Goal: Information Seeking & Learning: Check status

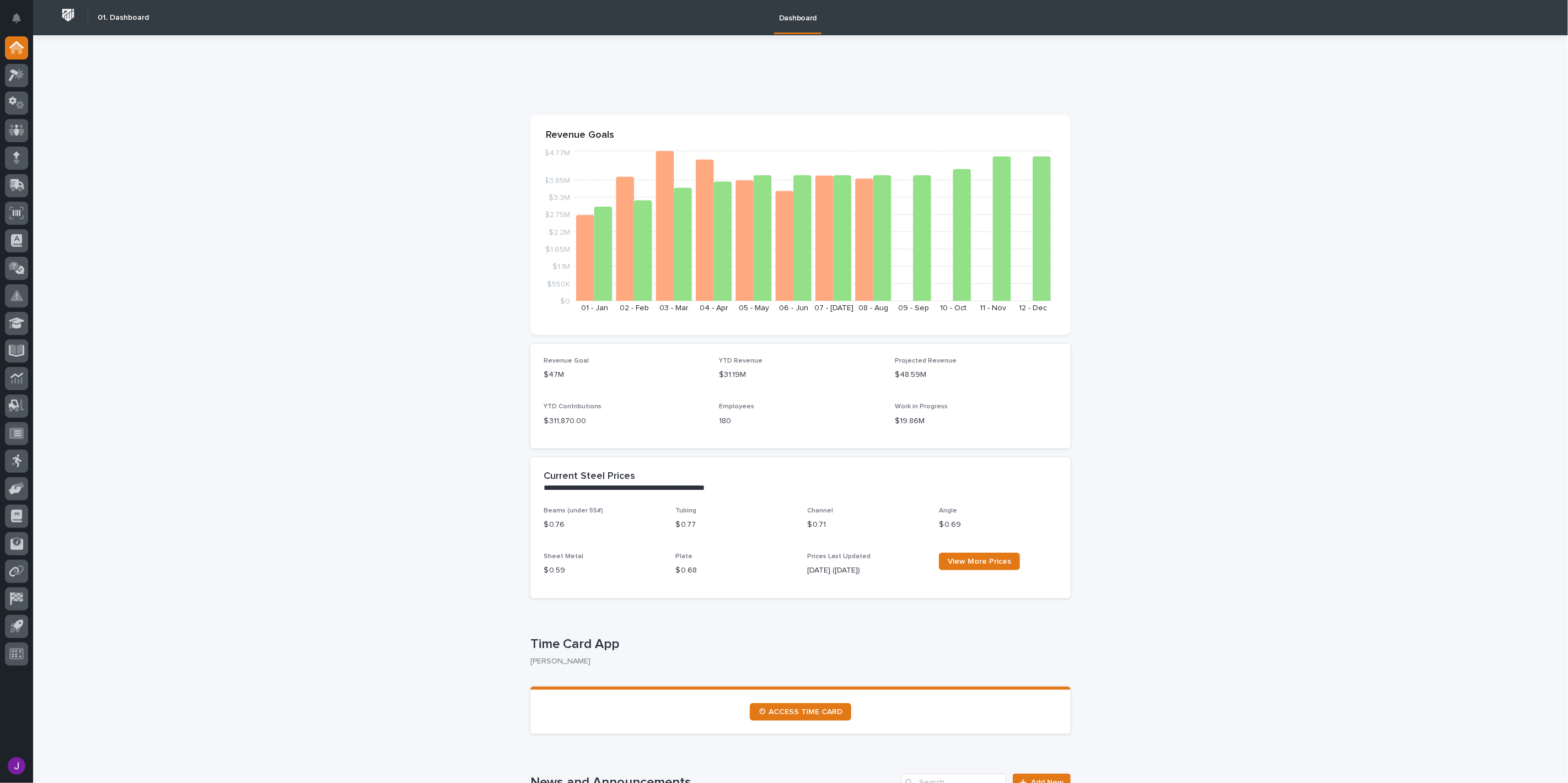
click at [24, 17] on button "Notifications" at bounding box center [17, 18] width 23 height 23
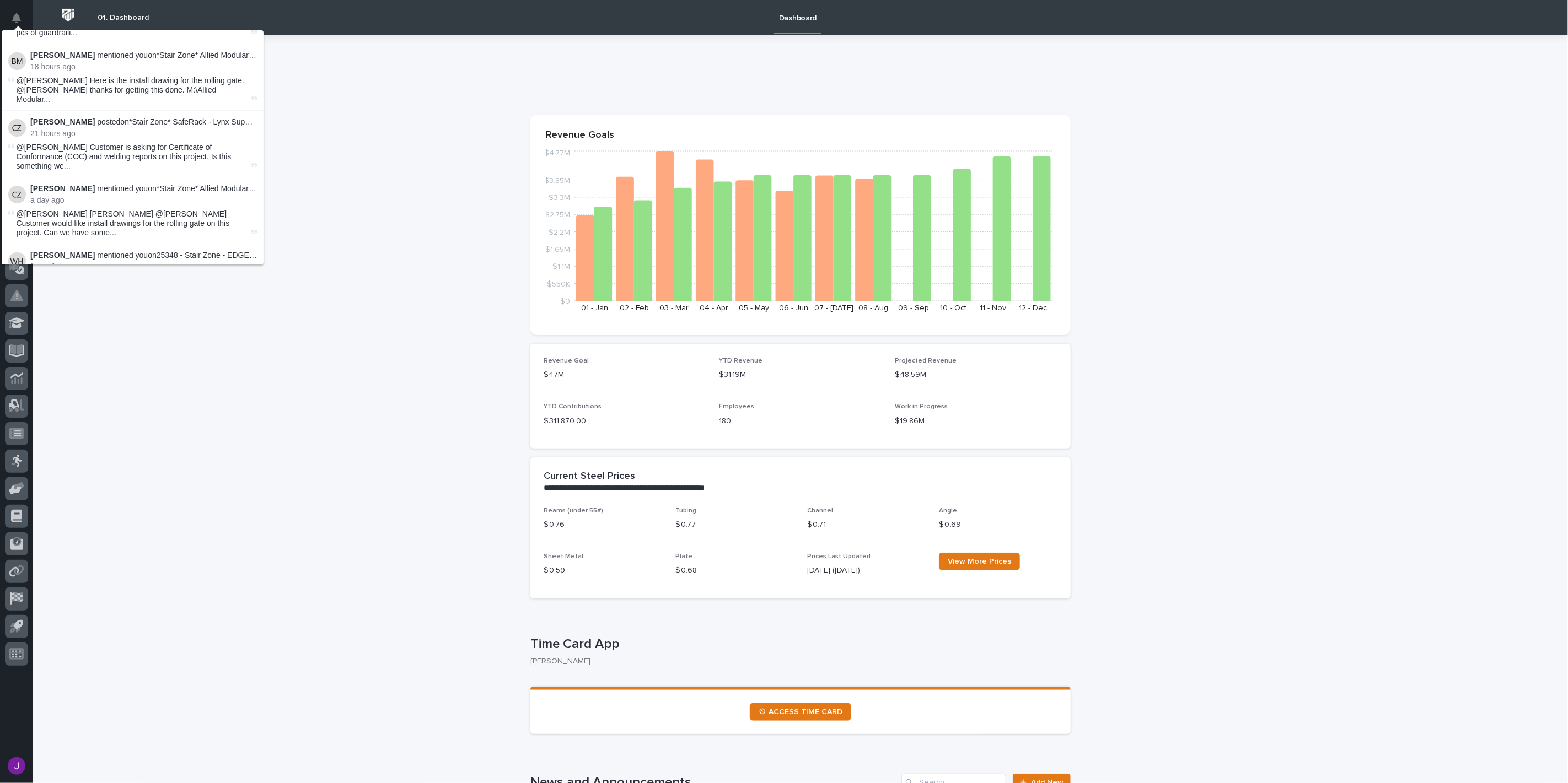
scroll to position [122, 0]
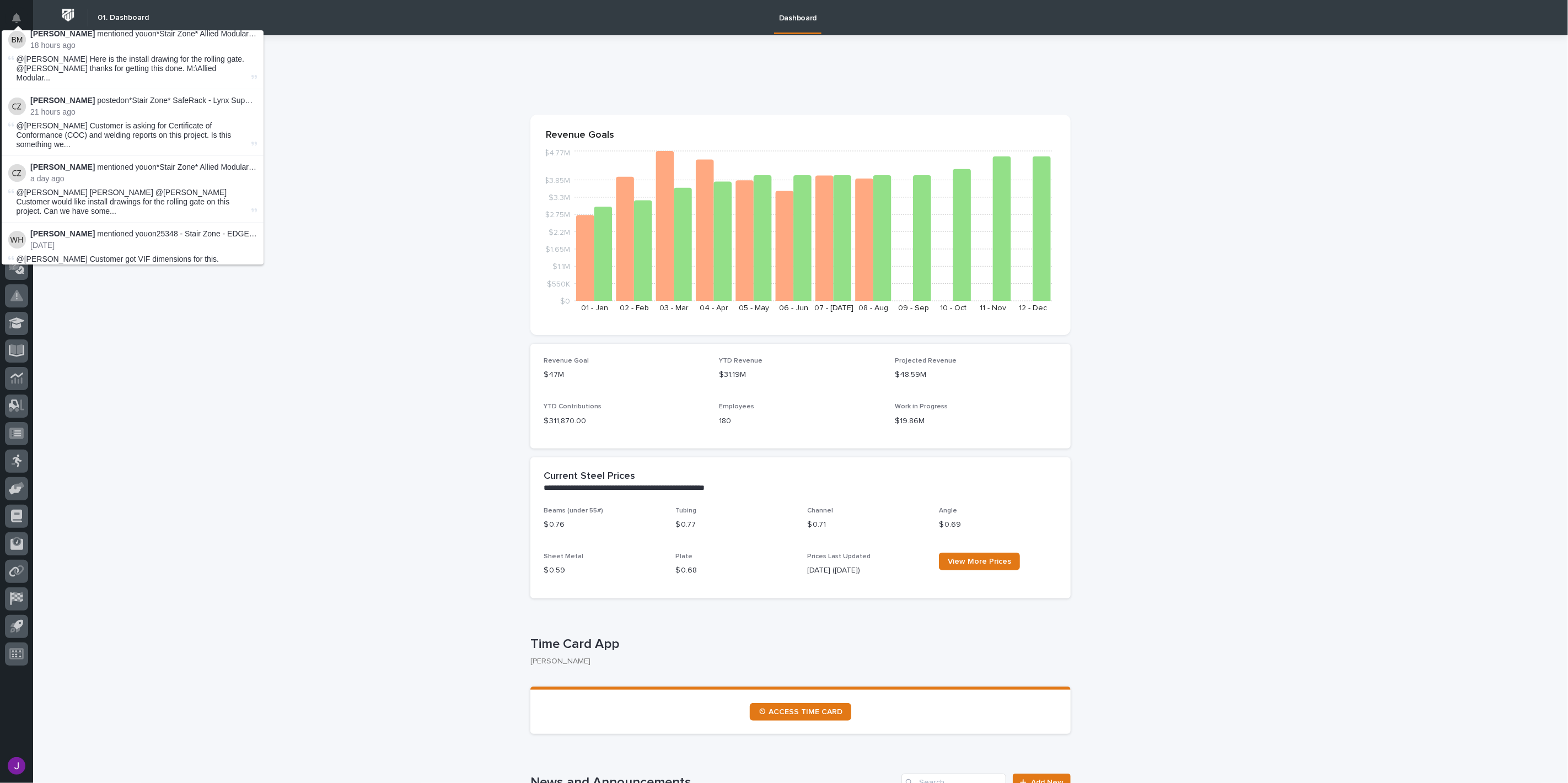
click at [195, 230] on p "[PERSON_NAME] mentioned you on 25348 - Stair Zone - EDGE Fall Protection - Path…" at bounding box center [144, 234] width 227 height 9
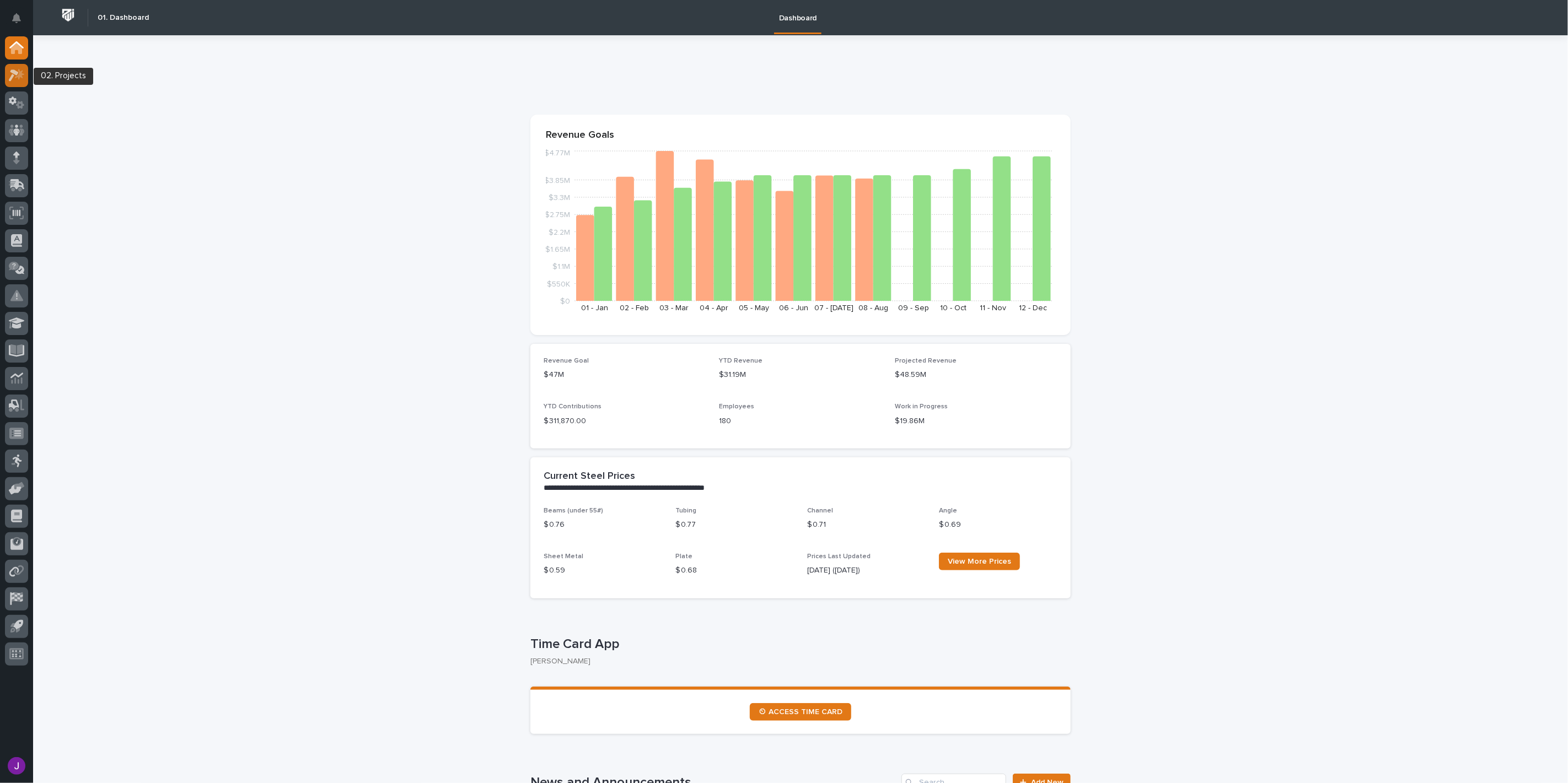
click at [21, 72] on icon at bounding box center [20, 74] width 9 height 11
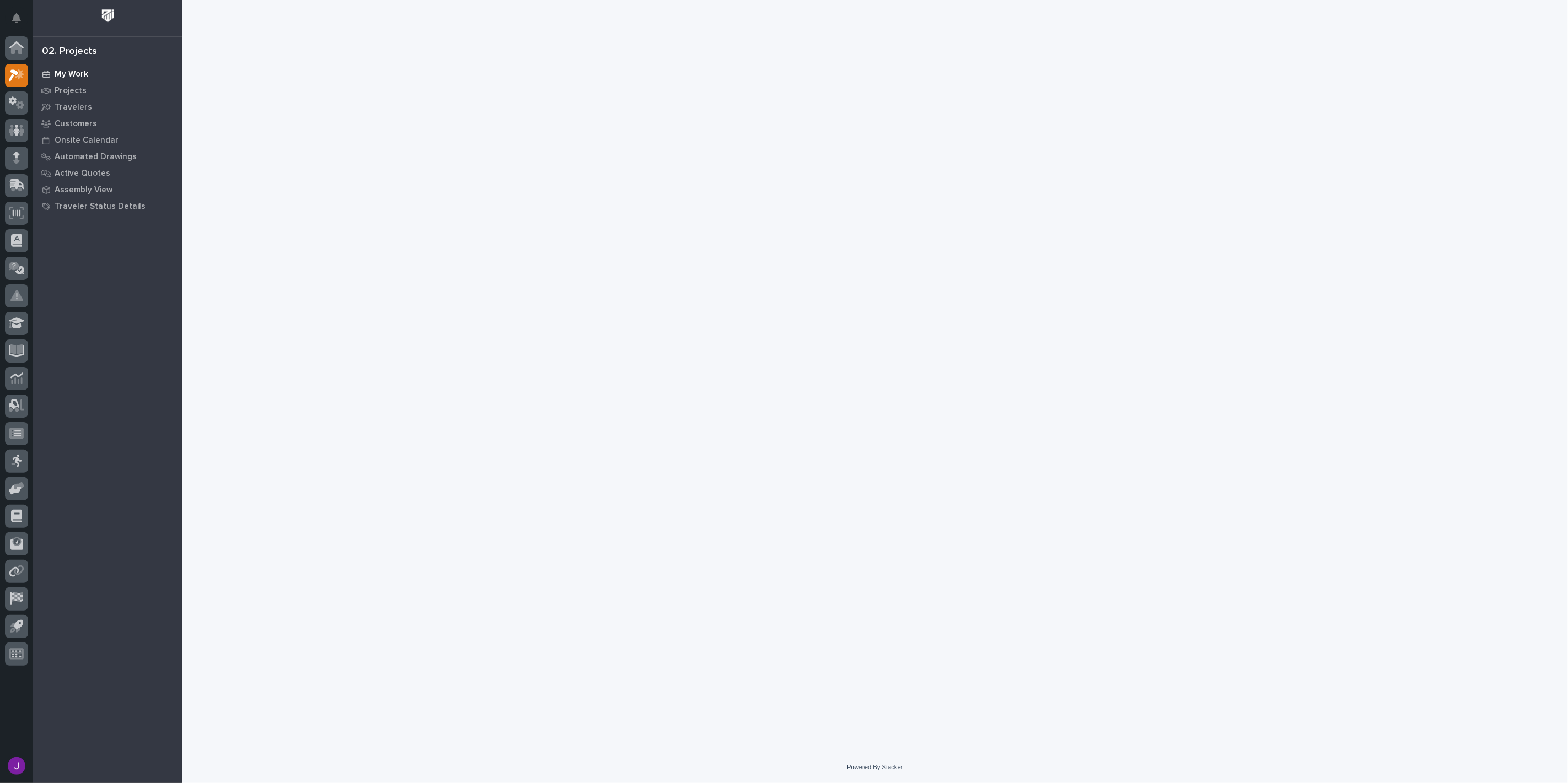
click at [69, 71] on p "My Work" at bounding box center [71, 74] width 33 height 10
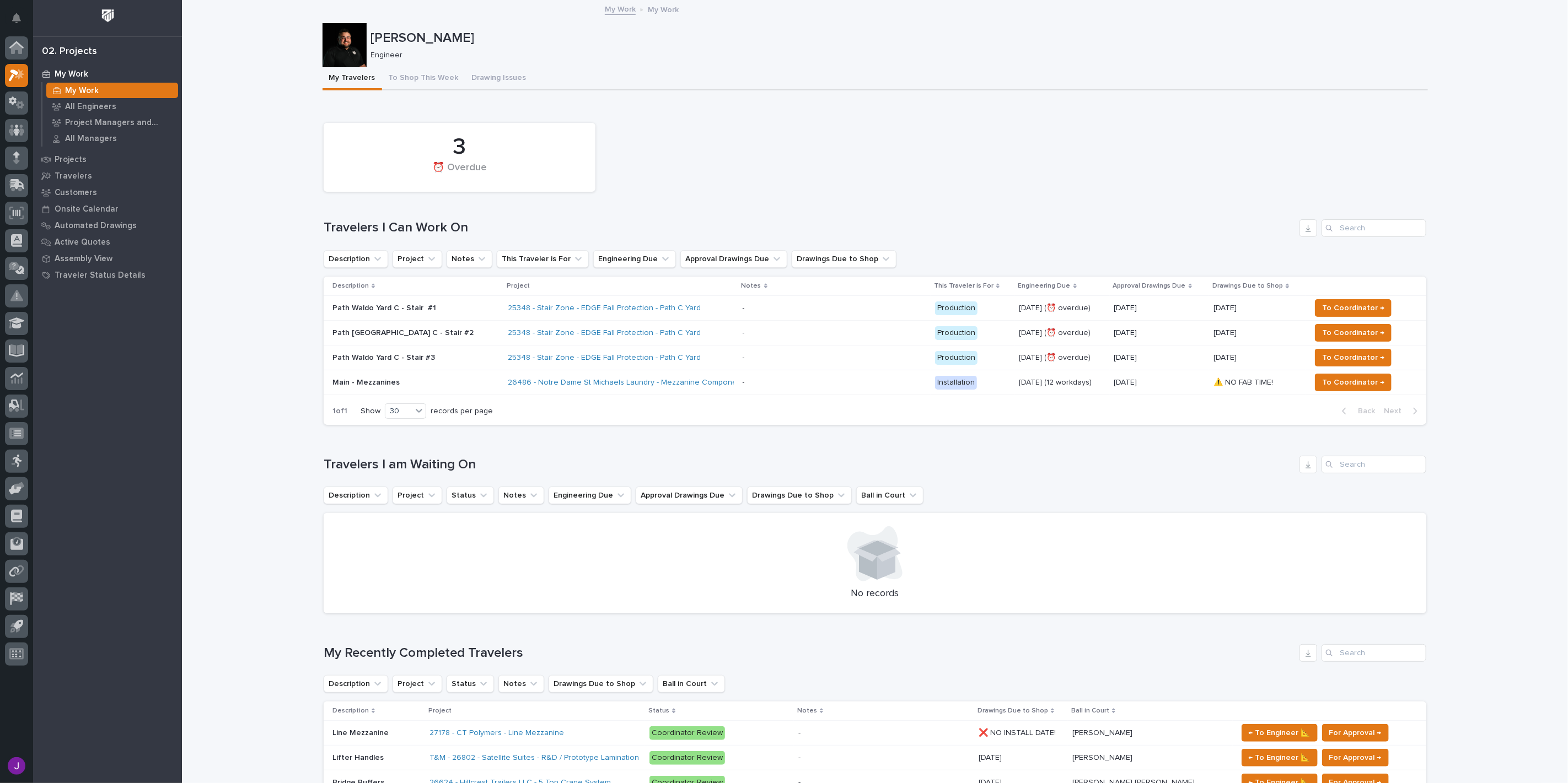
click at [422, 303] on p "Path Waldo Yard C - Stair #1" at bounding box center [415, 308] width 167 height 9
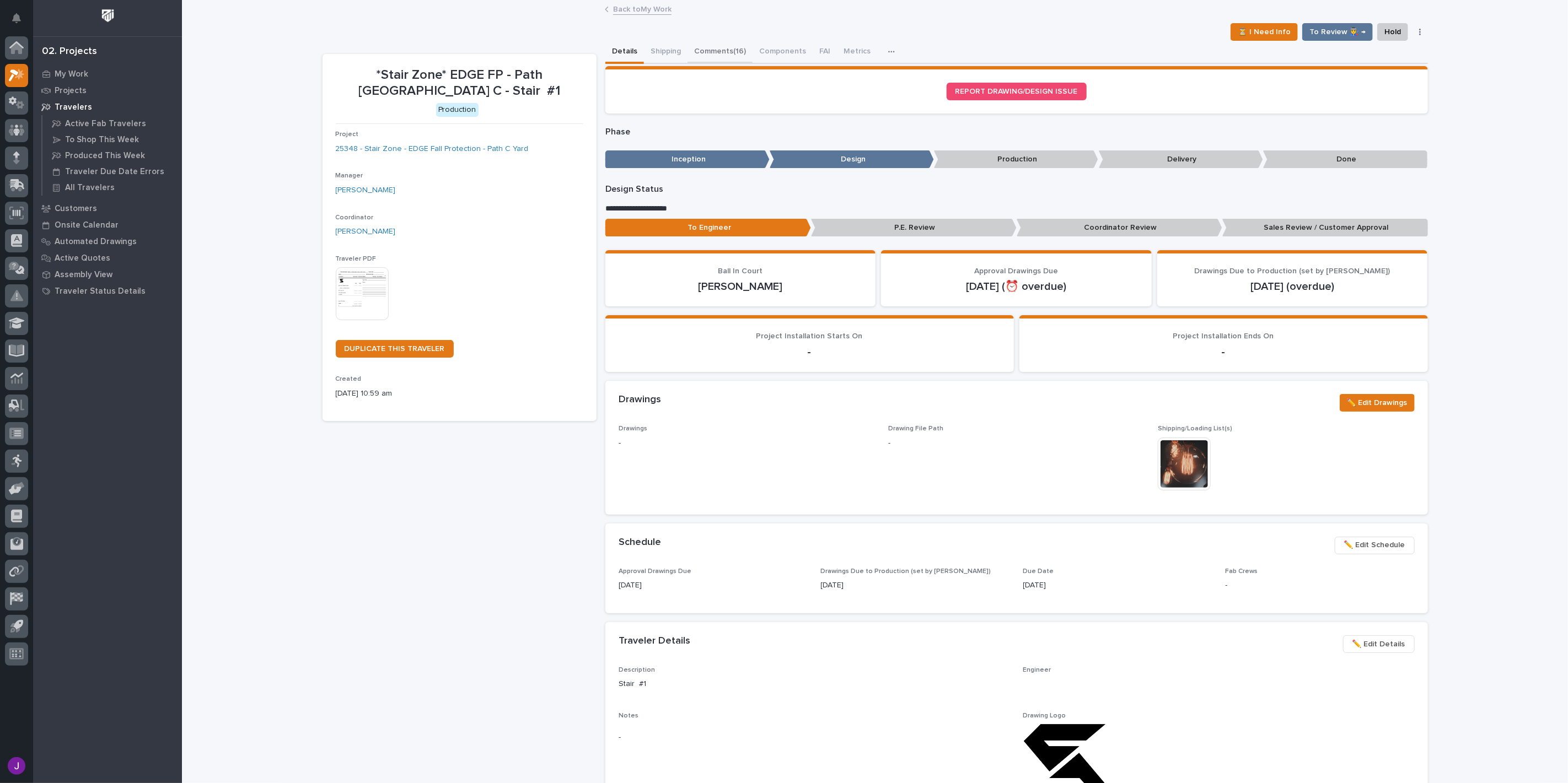
click at [712, 55] on button "Comments (16)" at bounding box center [720, 52] width 65 height 23
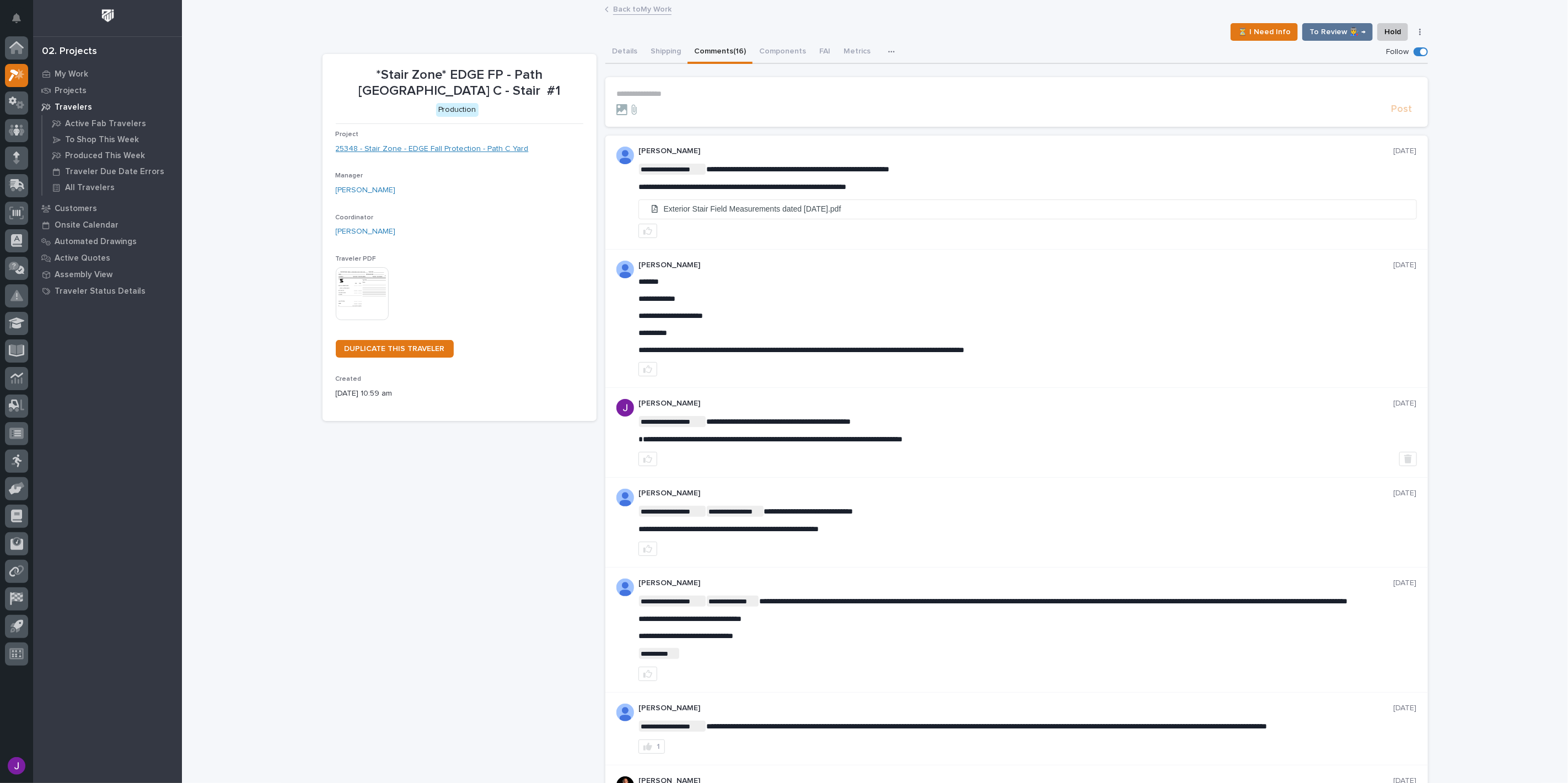
click at [396, 147] on link "25348 - Stair Zone - EDGE Fall Protection - Path C Yard" at bounding box center [433, 149] width 193 height 11
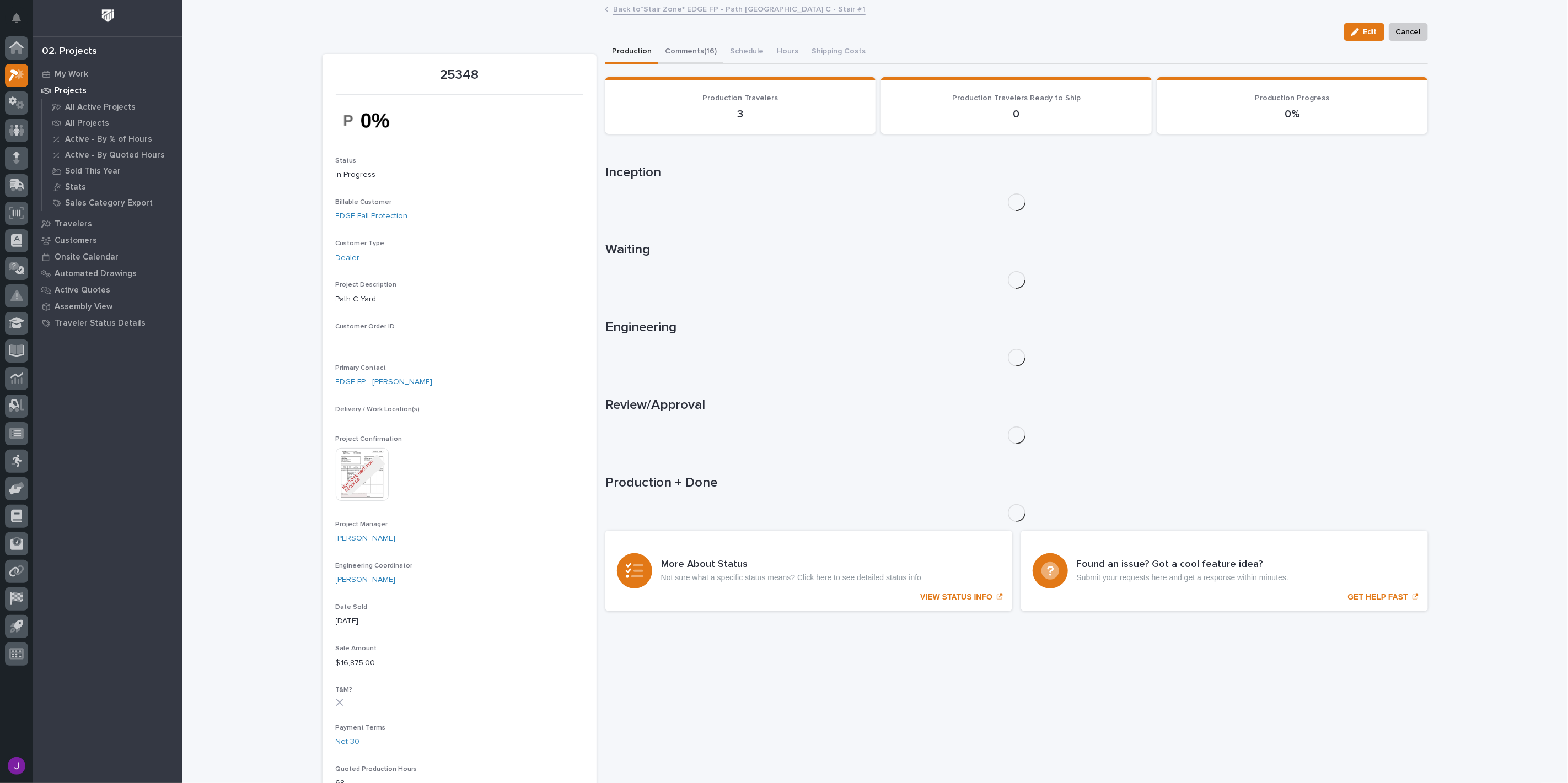
click at [680, 51] on button "Comments (16)" at bounding box center [691, 52] width 65 height 23
